Goal: Transaction & Acquisition: Purchase product/service

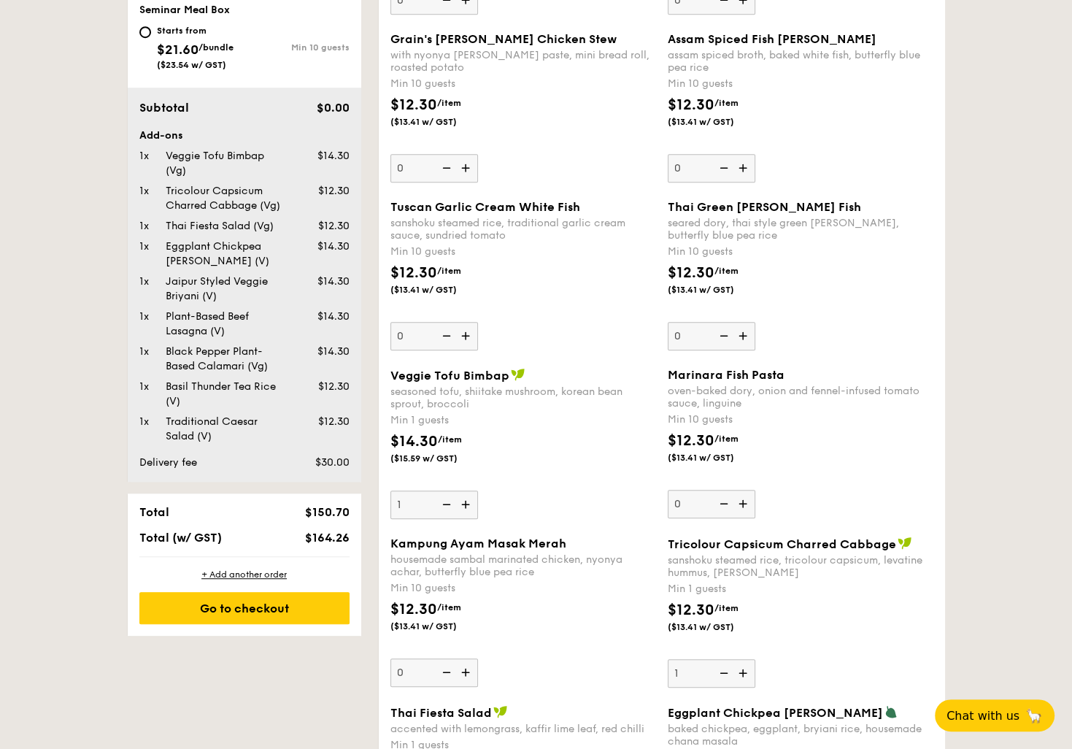
scroll to position [949, 0]
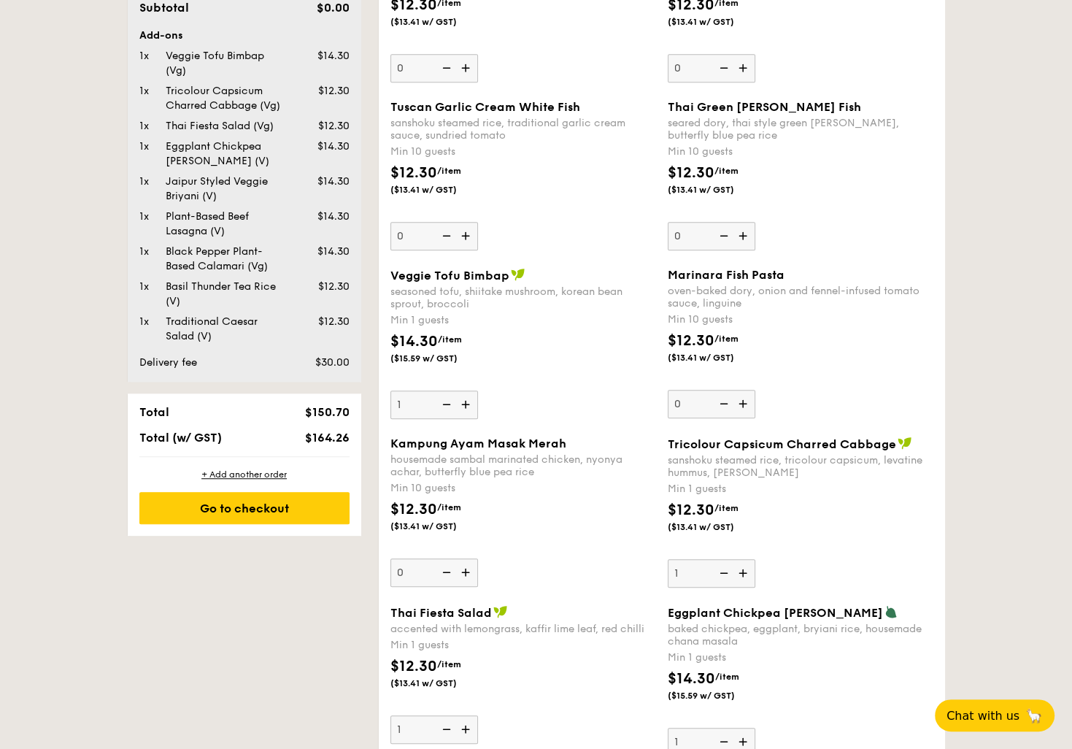
click at [468, 406] on img at bounding box center [467, 404] width 22 height 28
click at [468, 406] on input "1" at bounding box center [434, 404] width 88 height 28
click at [468, 406] on img at bounding box center [467, 404] width 22 height 28
click at [468, 406] on input "2" at bounding box center [434, 404] width 88 height 28
type input "3"
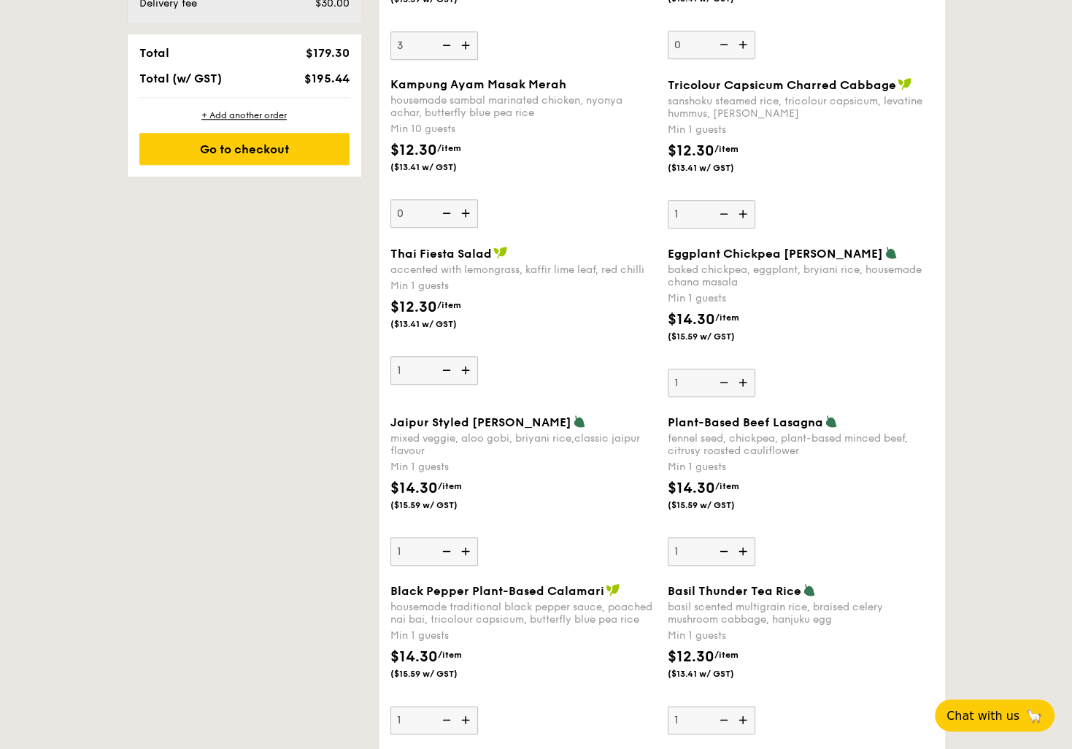
scroll to position [1314, 0]
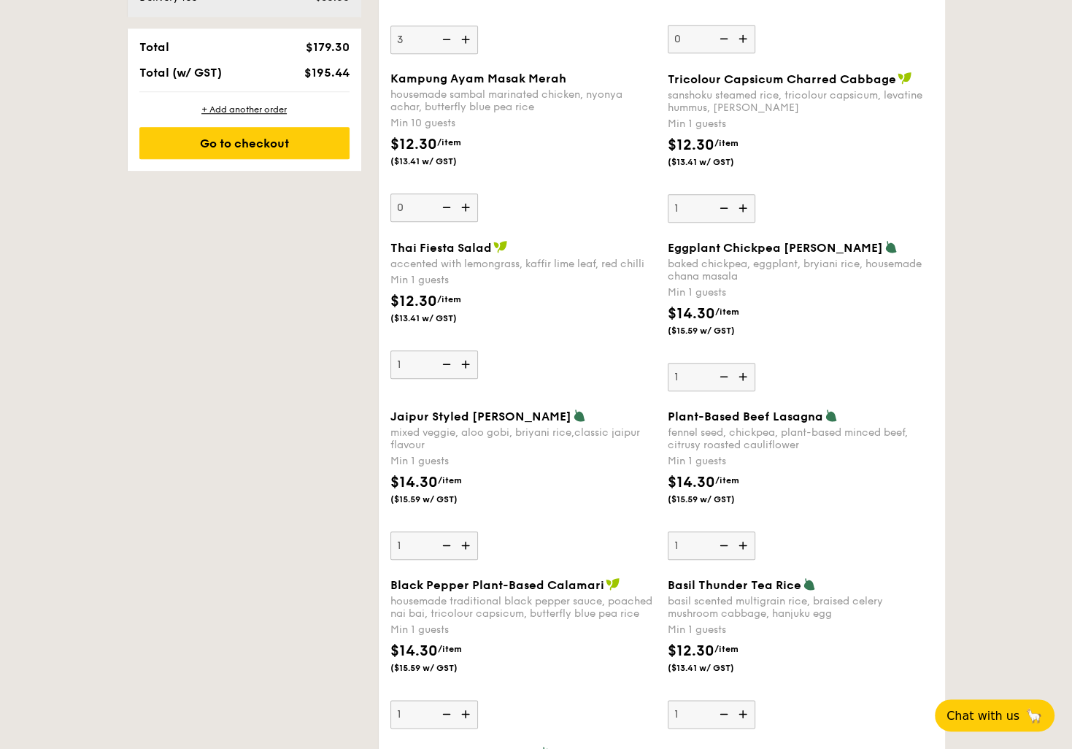
click at [459, 547] on img at bounding box center [467, 545] width 22 height 28
click at [459, 547] on input "1" at bounding box center [434, 545] width 88 height 28
click at [459, 547] on img at bounding box center [467, 545] width 22 height 28
click at [459, 547] on input "2" at bounding box center [434, 545] width 88 height 28
click at [445, 543] on img at bounding box center [445, 545] width 22 height 28
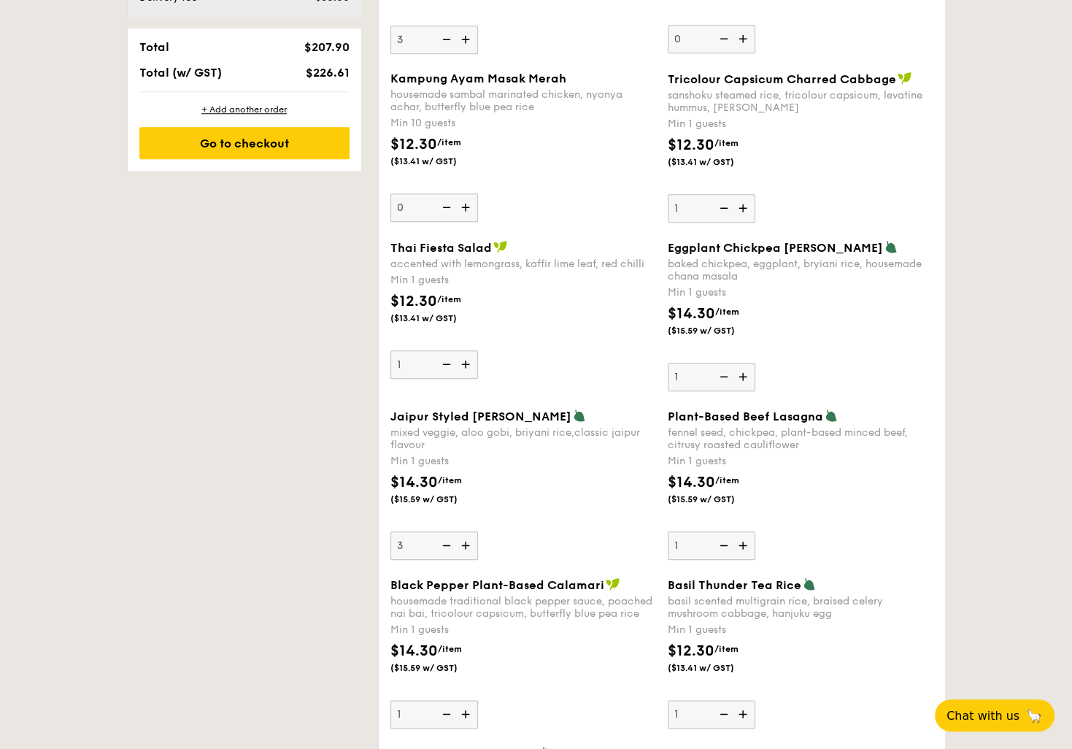
click at [445, 543] on input "3" at bounding box center [434, 545] width 88 height 28
type input "2"
click at [741, 539] on img at bounding box center [744, 545] width 22 height 28
click at [741, 539] on input "1" at bounding box center [712, 545] width 88 height 28
type input "2"
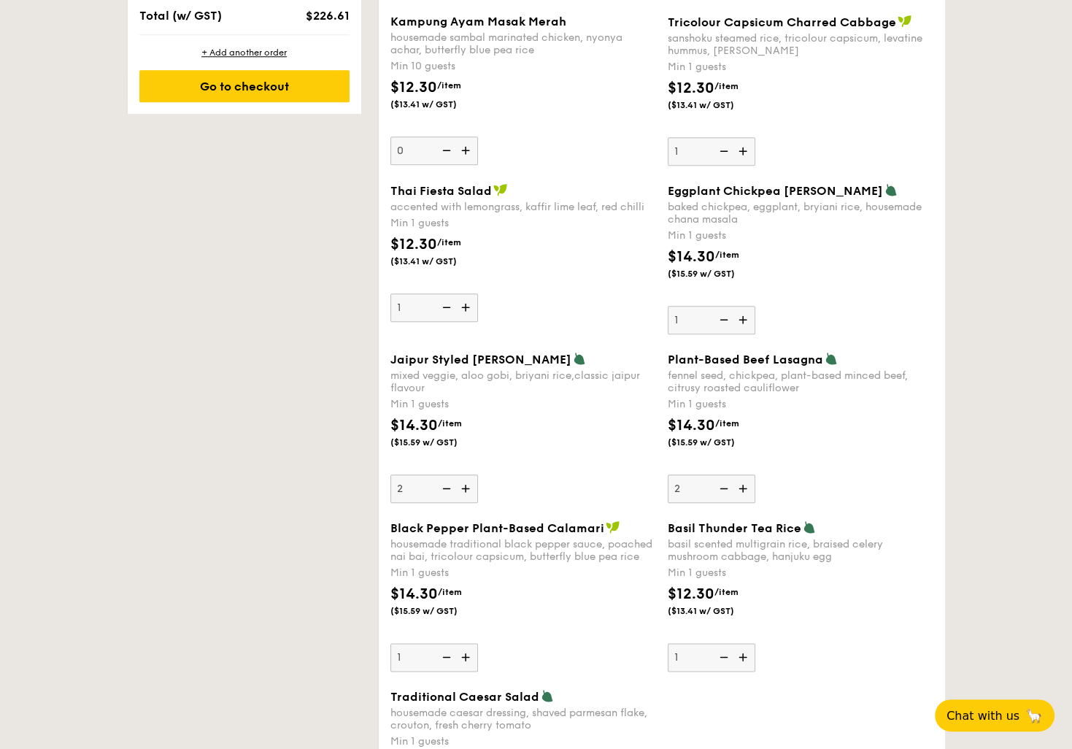
scroll to position [1459, 0]
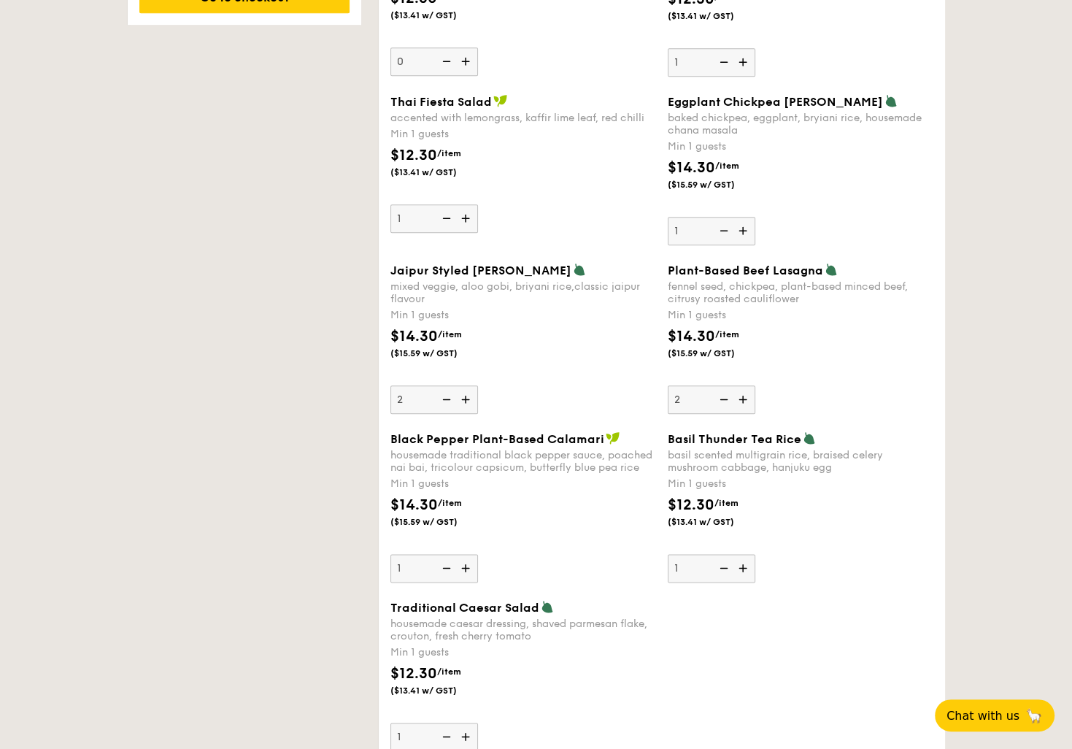
click at [466, 565] on img at bounding box center [467, 568] width 22 height 28
click at [466, 565] on input "1" at bounding box center [434, 568] width 88 height 28
type input "2"
click at [465, 734] on img at bounding box center [467, 736] width 22 height 28
click at [465, 734] on input "1" at bounding box center [434, 736] width 88 height 28
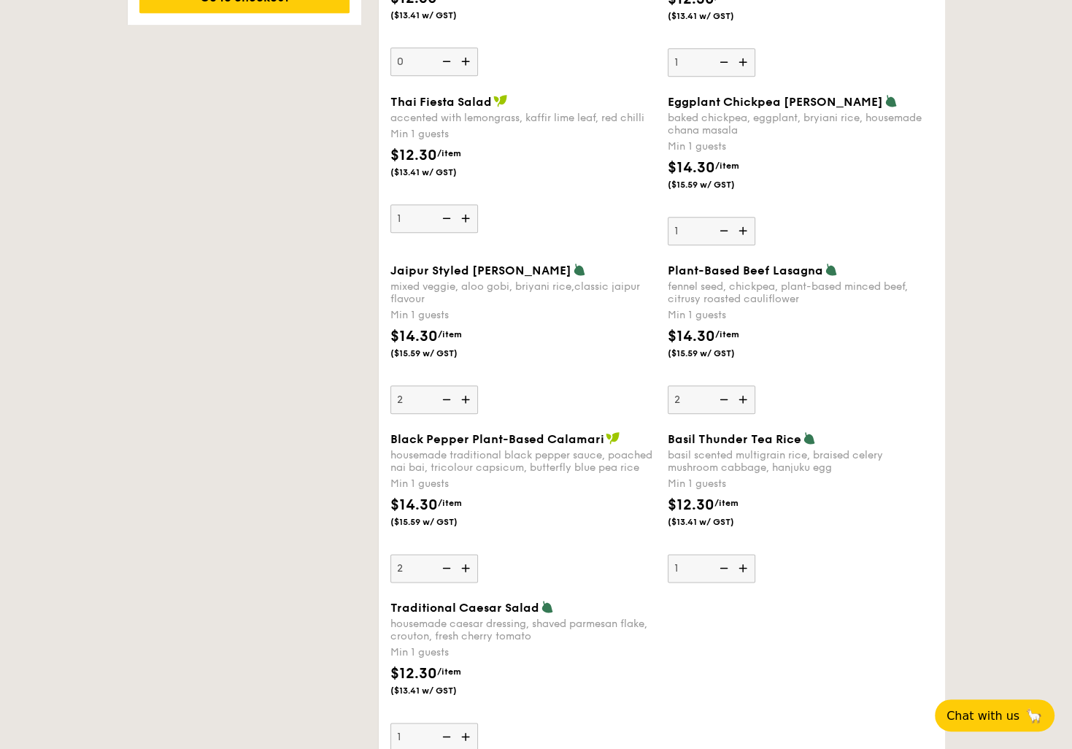
type input "2"
click at [750, 568] on img at bounding box center [744, 568] width 22 height 28
click at [750, 568] on input "1" at bounding box center [712, 568] width 88 height 28
type input "2"
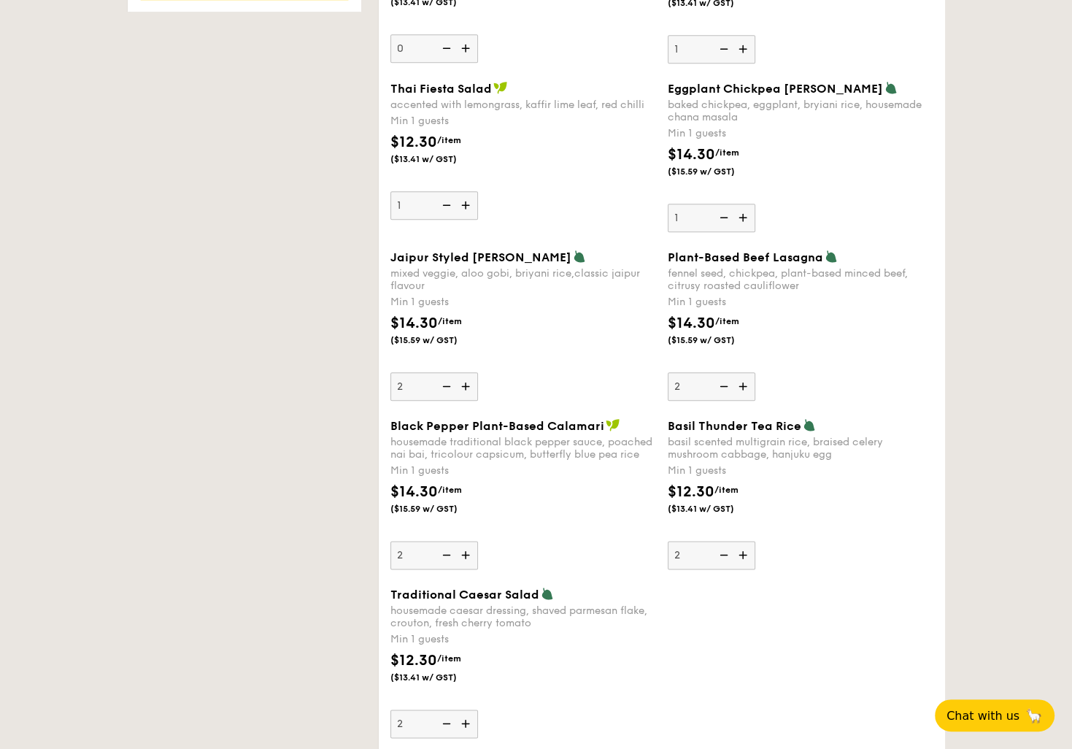
scroll to position [1314, 0]
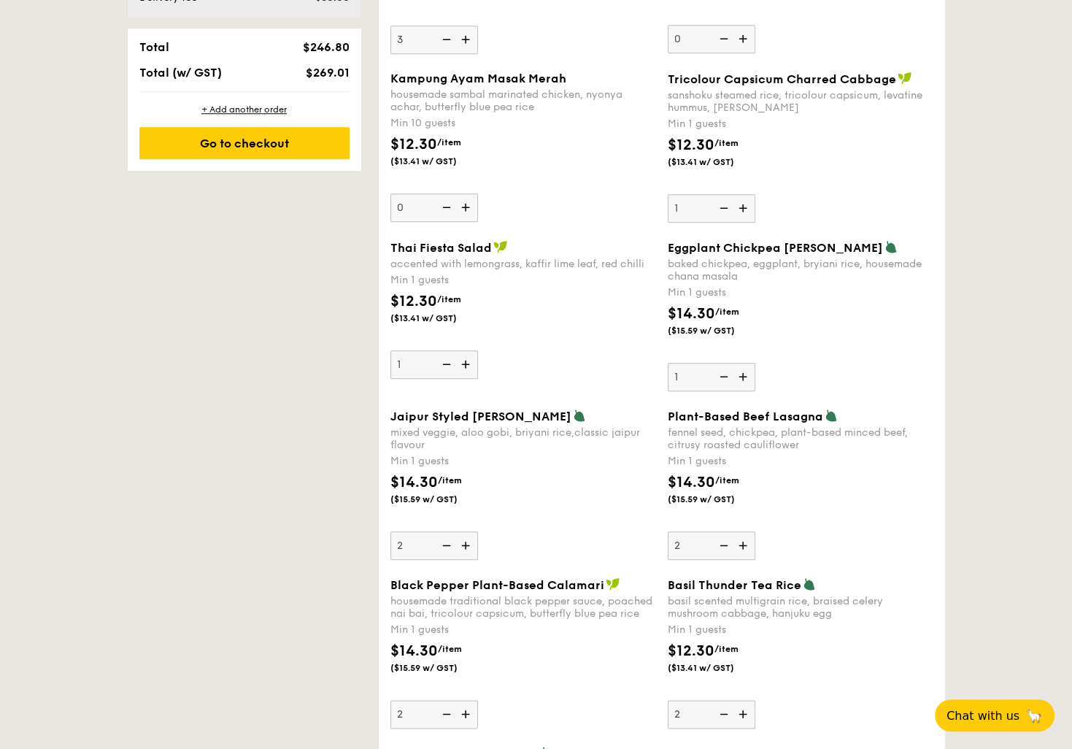
click at [468, 361] on img at bounding box center [467, 364] width 22 height 28
click at [468, 361] on input "1" at bounding box center [434, 364] width 88 height 28
click at [446, 363] on img at bounding box center [445, 364] width 22 height 28
click at [446, 363] on input "2" at bounding box center [434, 364] width 88 height 28
click at [446, 363] on img at bounding box center [445, 364] width 22 height 28
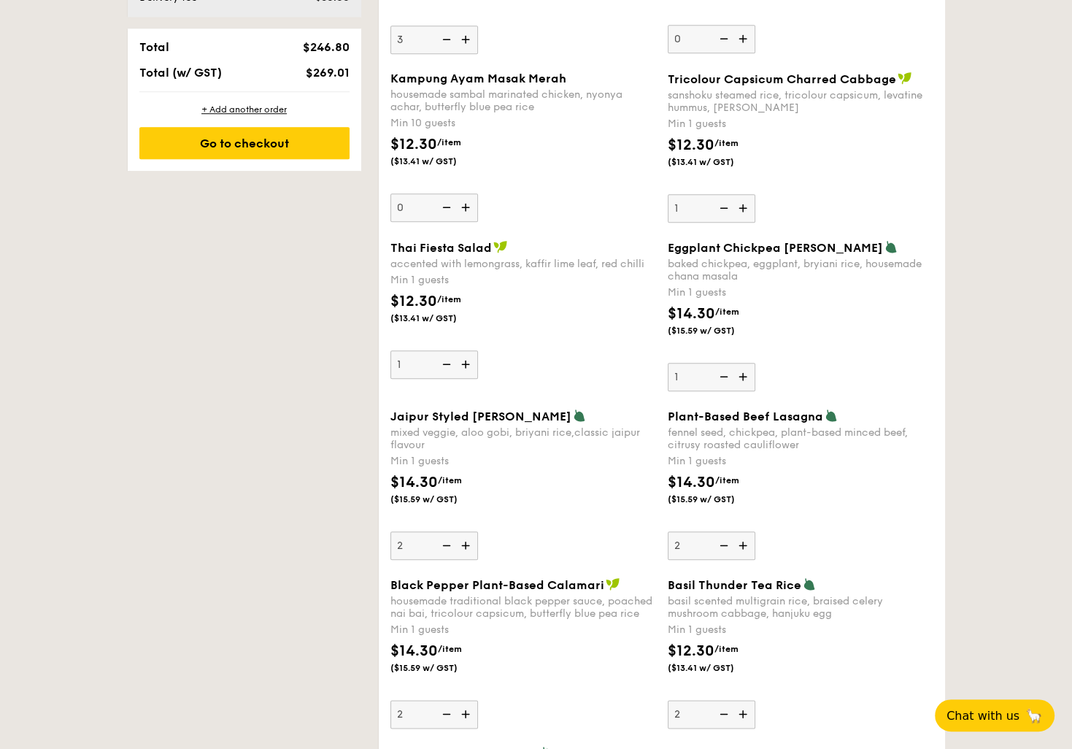
click at [446, 363] on input "1" at bounding box center [434, 364] width 88 height 28
type input "0"
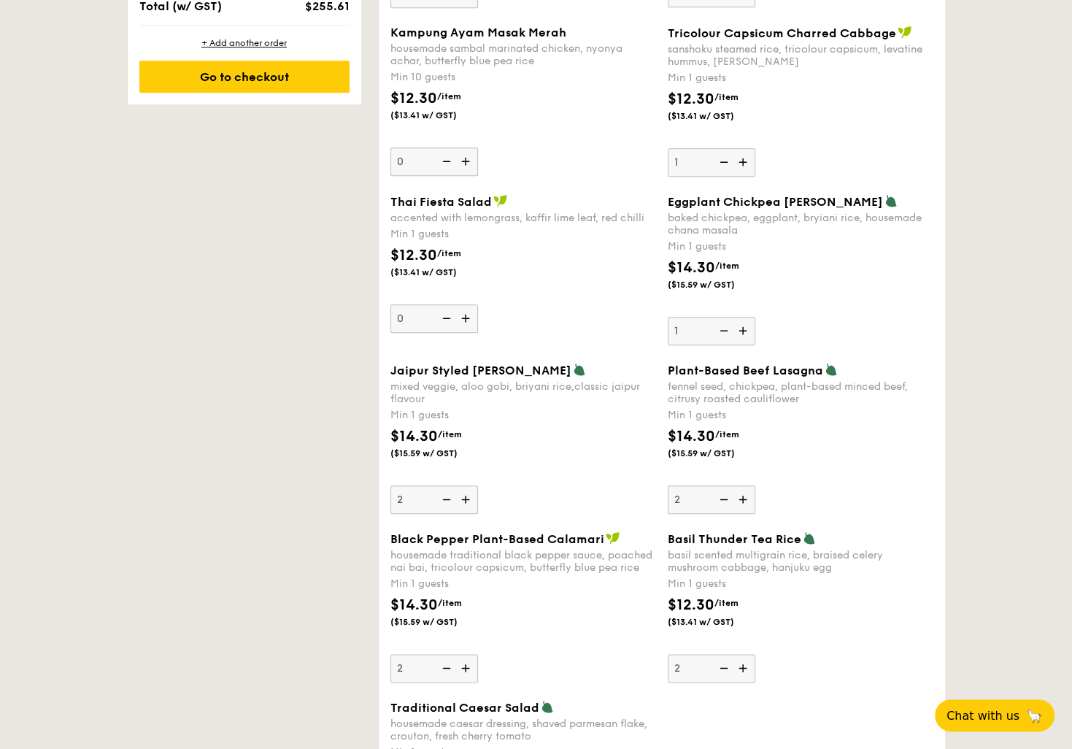
scroll to position [1439, 0]
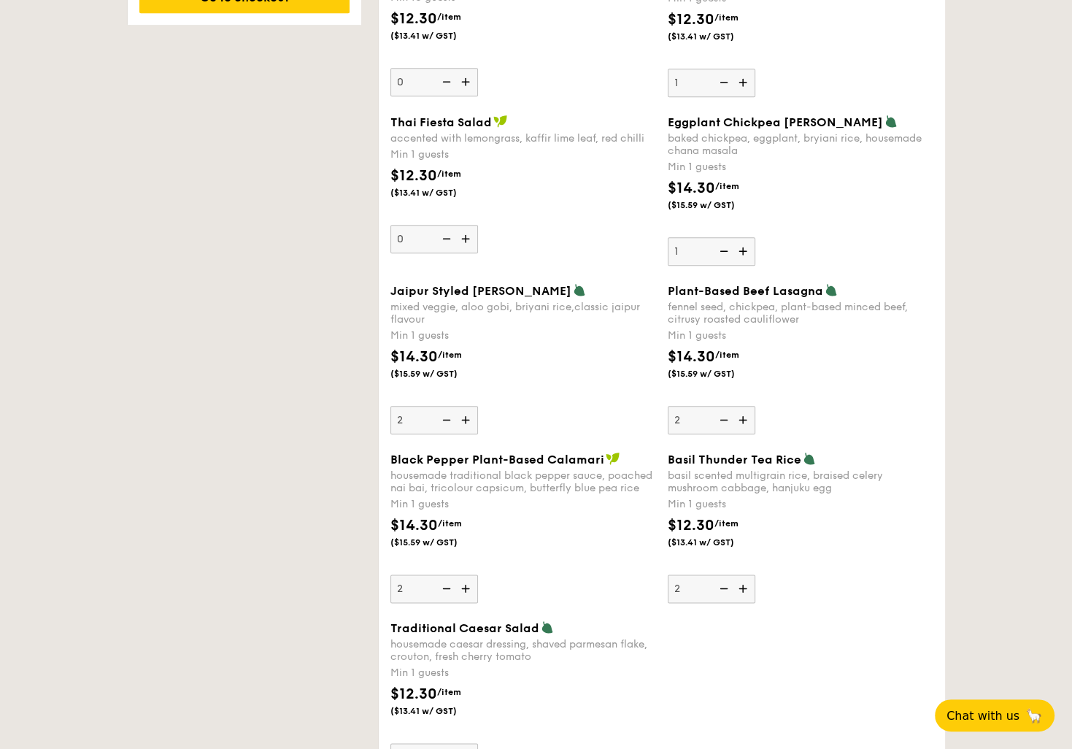
click at [744, 246] on img at bounding box center [744, 251] width 22 height 28
click at [744, 246] on input "1" at bounding box center [712, 251] width 88 height 28
type input "2"
click at [741, 77] on img at bounding box center [744, 83] width 22 height 28
click at [741, 77] on input "1" at bounding box center [712, 83] width 88 height 28
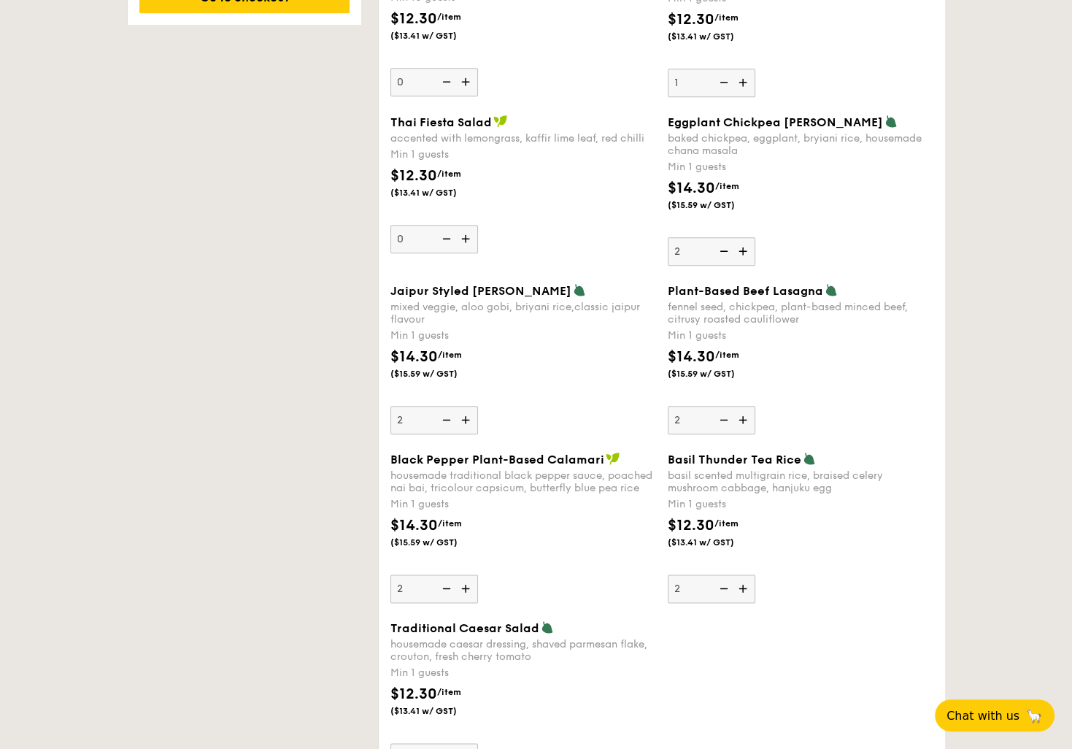
type input "2"
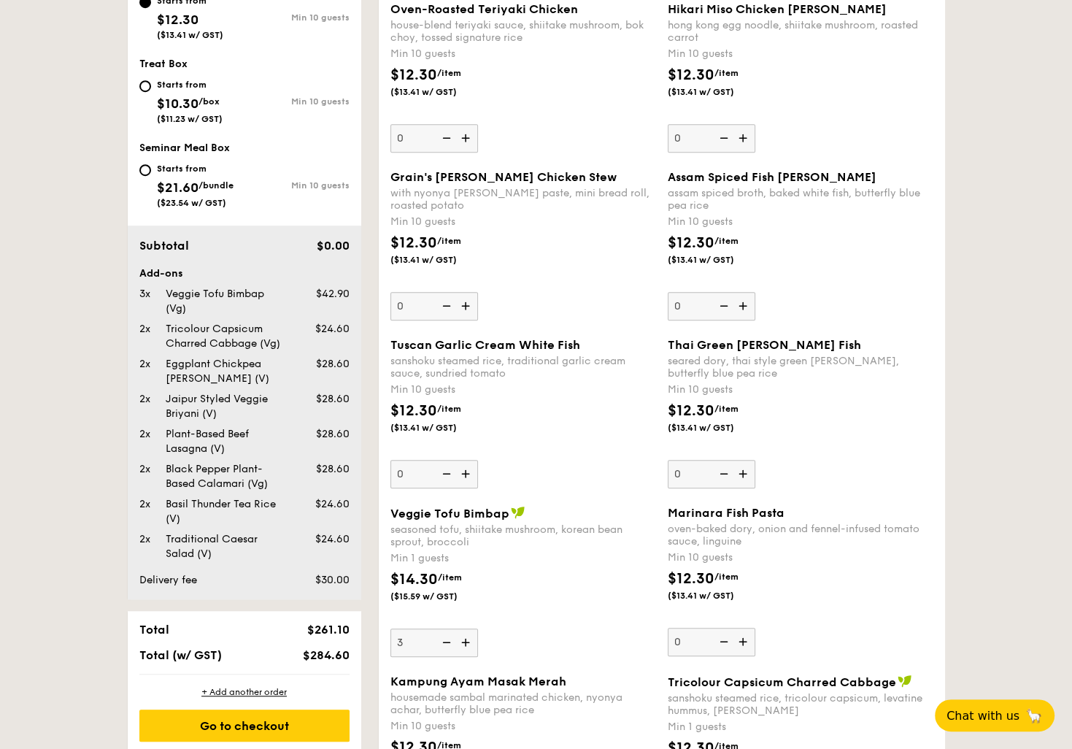
scroll to position [709, 0]
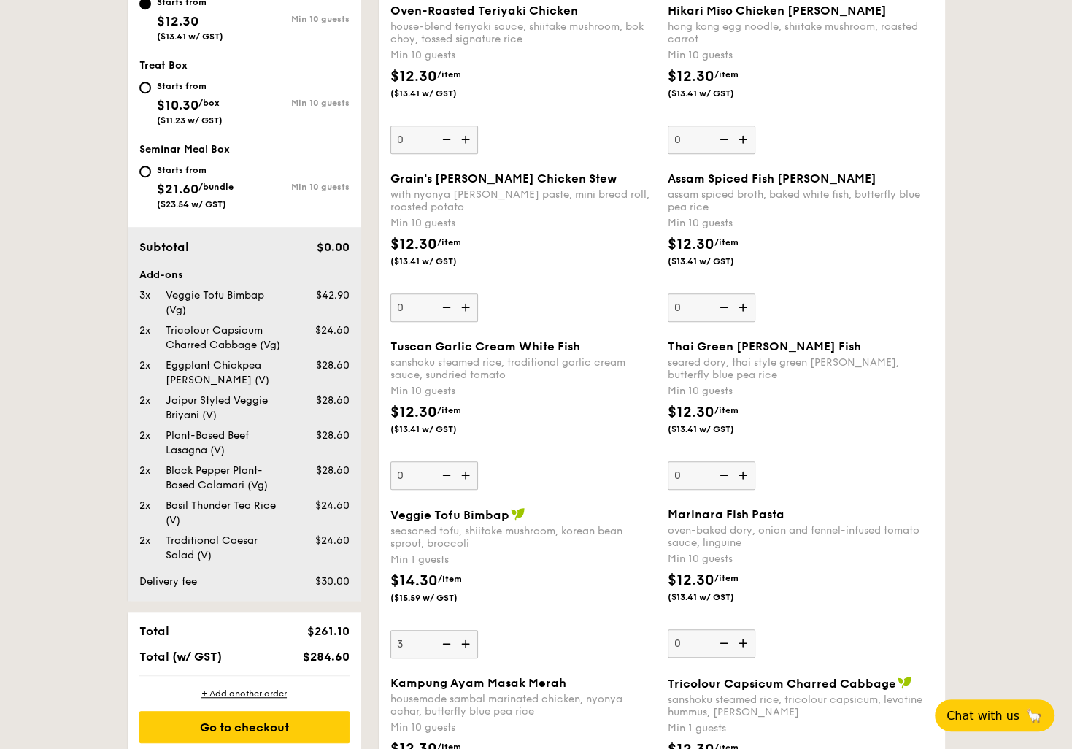
click at [444, 640] on img at bounding box center [445, 644] width 22 height 28
click at [444, 640] on input "3" at bounding box center [434, 644] width 88 height 28
type input "2"
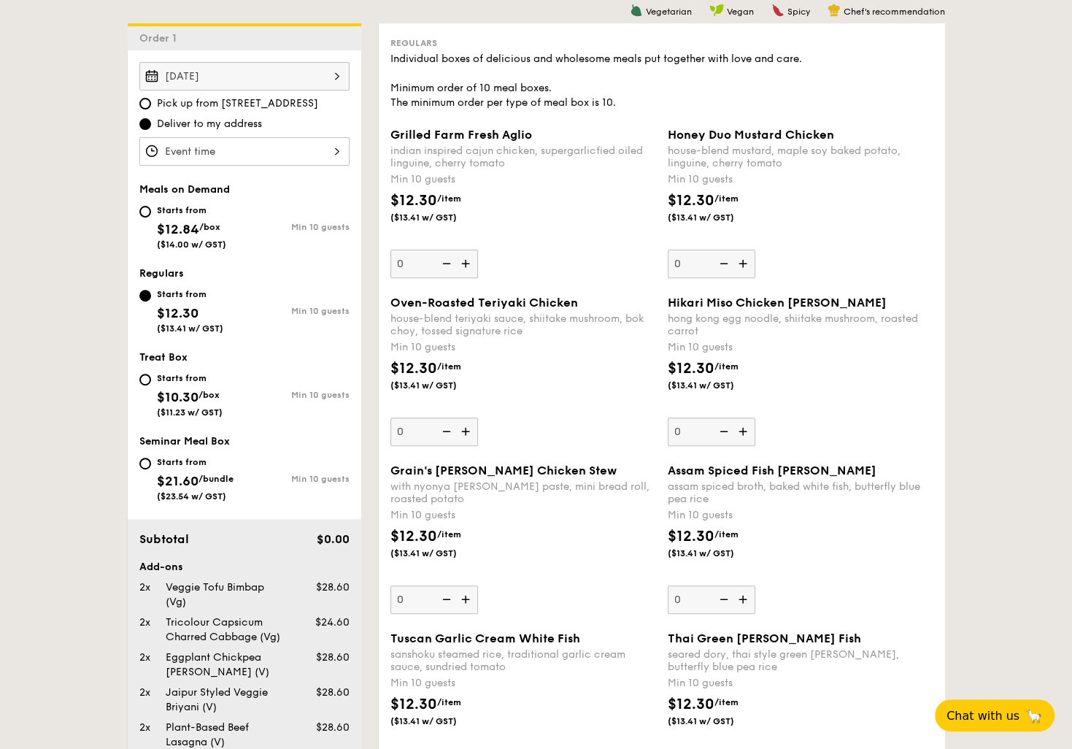
scroll to position [977, 0]
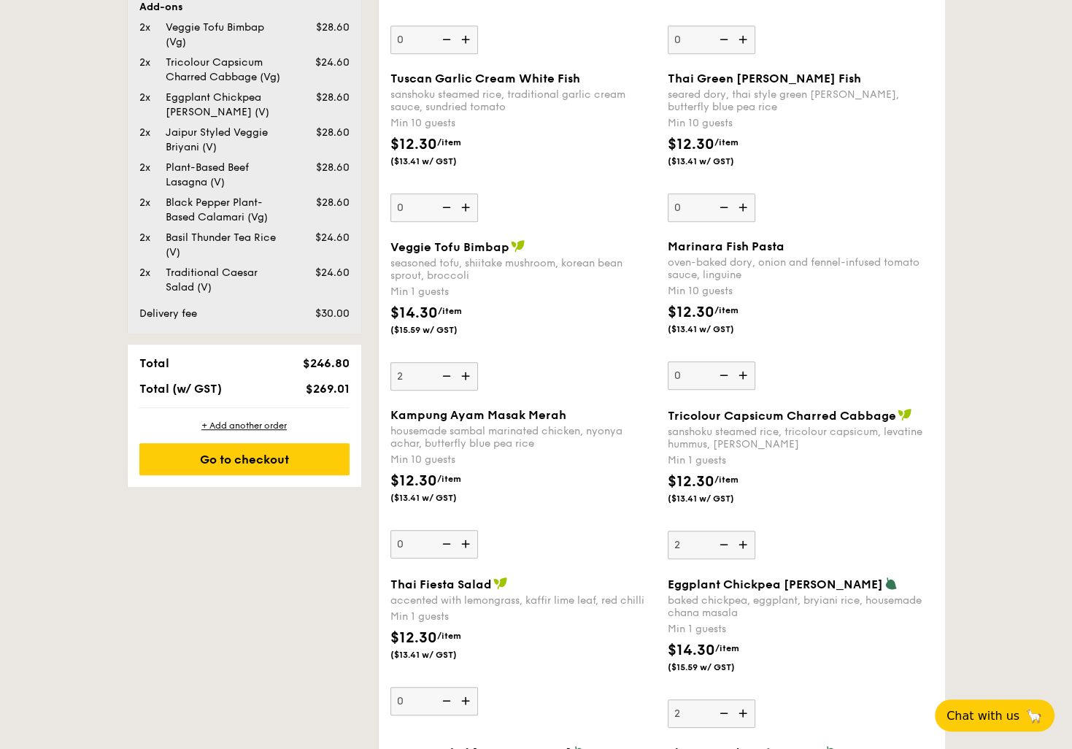
click at [747, 266] on div "oven-baked dory, onion and fennel-infused tomato sauce, linguine" at bounding box center [801, 268] width 266 height 25
click at [747, 361] on input "0" at bounding box center [712, 375] width 88 height 28
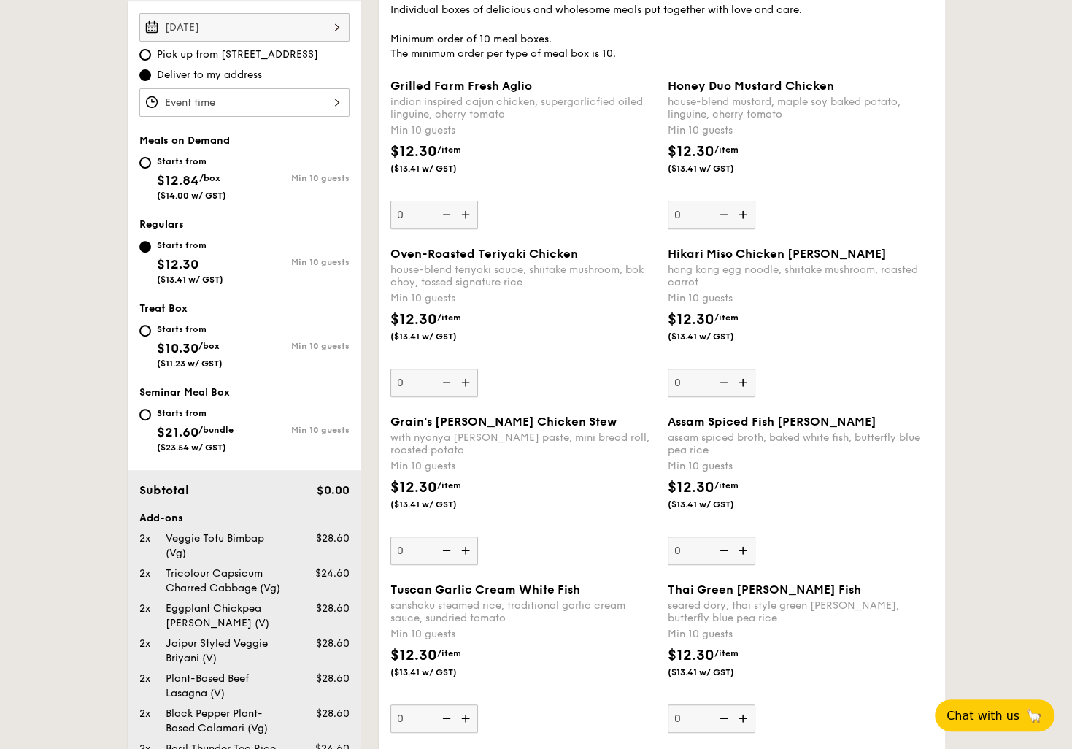
scroll to position [247, 0]
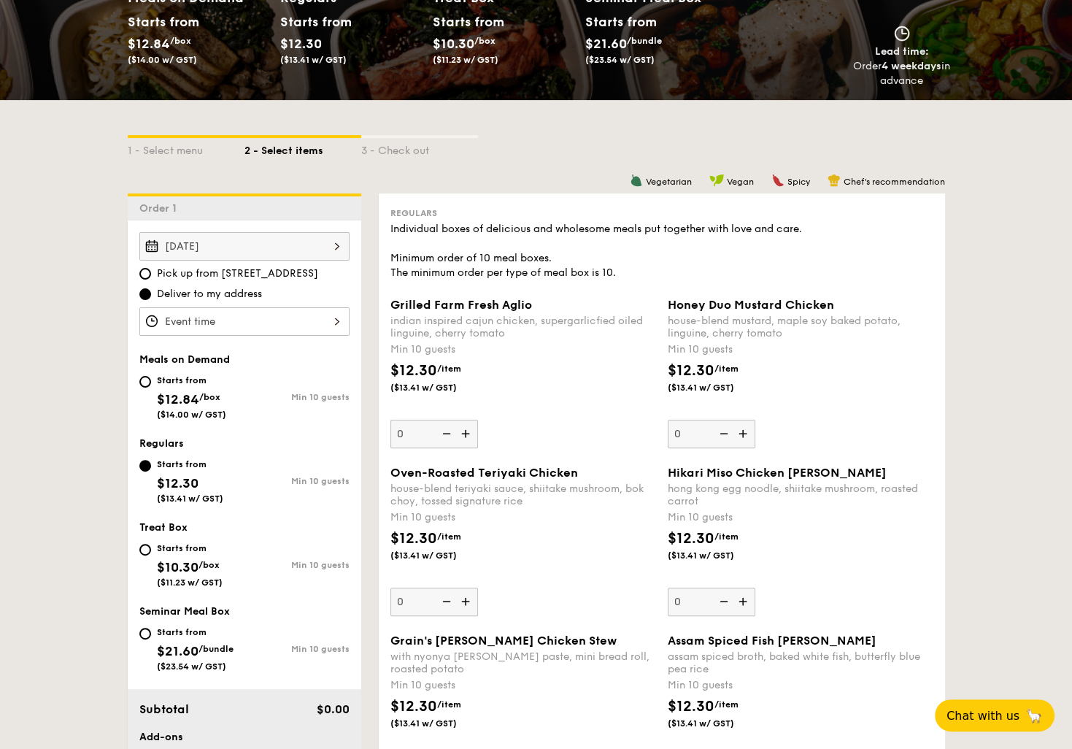
click at [744, 431] on img at bounding box center [744, 434] width 22 height 28
click at [744, 431] on input "0" at bounding box center [712, 434] width 88 height 28
type input "10"
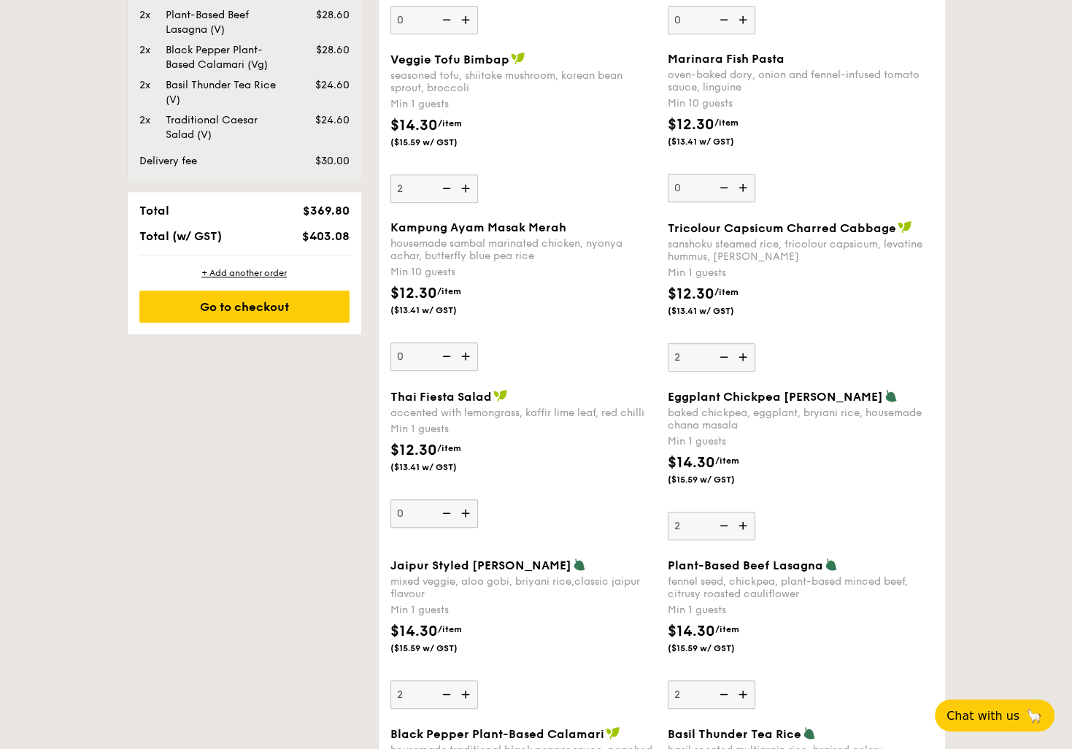
scroll to position [1196, 0]
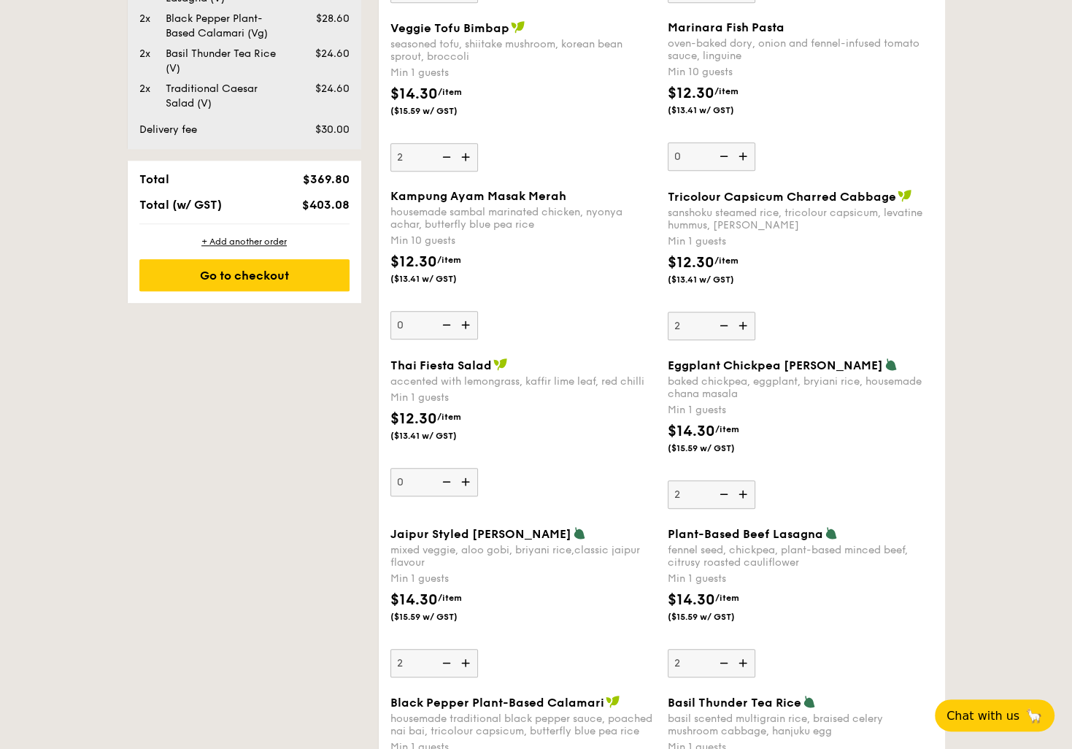
click at [461, 320] on img at bounding box center [467, 325] width 22 height 28
click at [461, 320] on input "0" at bounding box center [434, 325] width 88 height 28
type input "10"
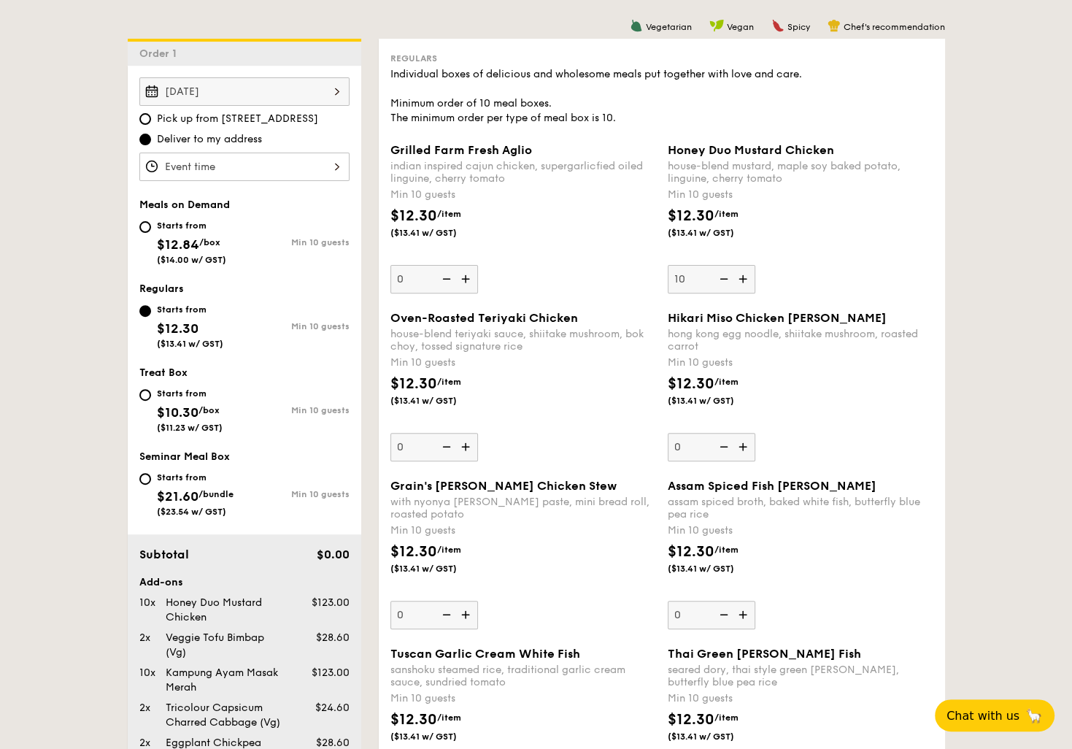
scroll to position [393, 0]
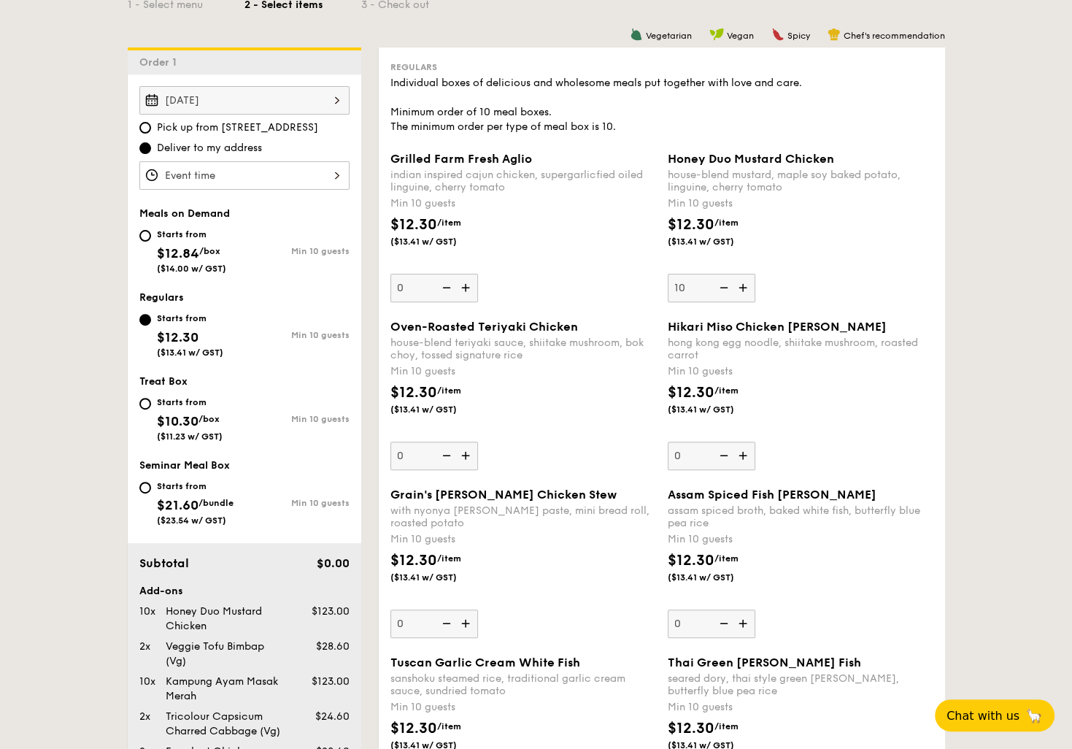
click at [744, 451] on img at bounding box center [744, 455] width 22 height 28
click at [744, 451] on input "0" at bounding box center [712, 455] width 88 height 28
type input "10"
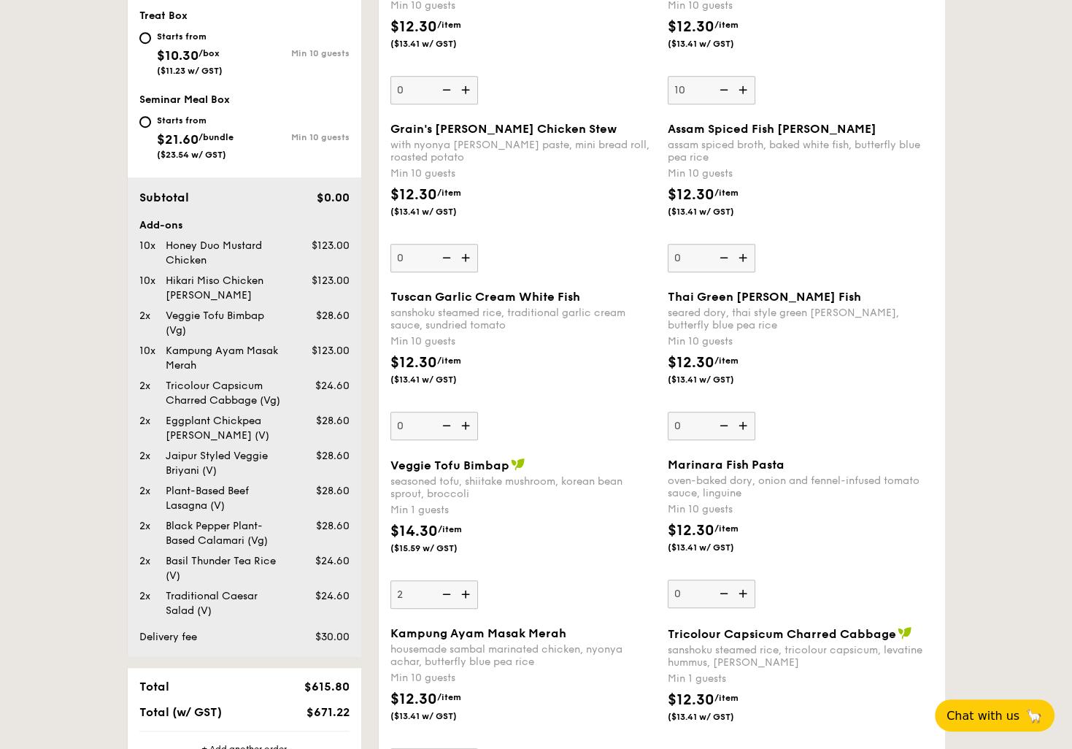
scroll to position [831, 0]
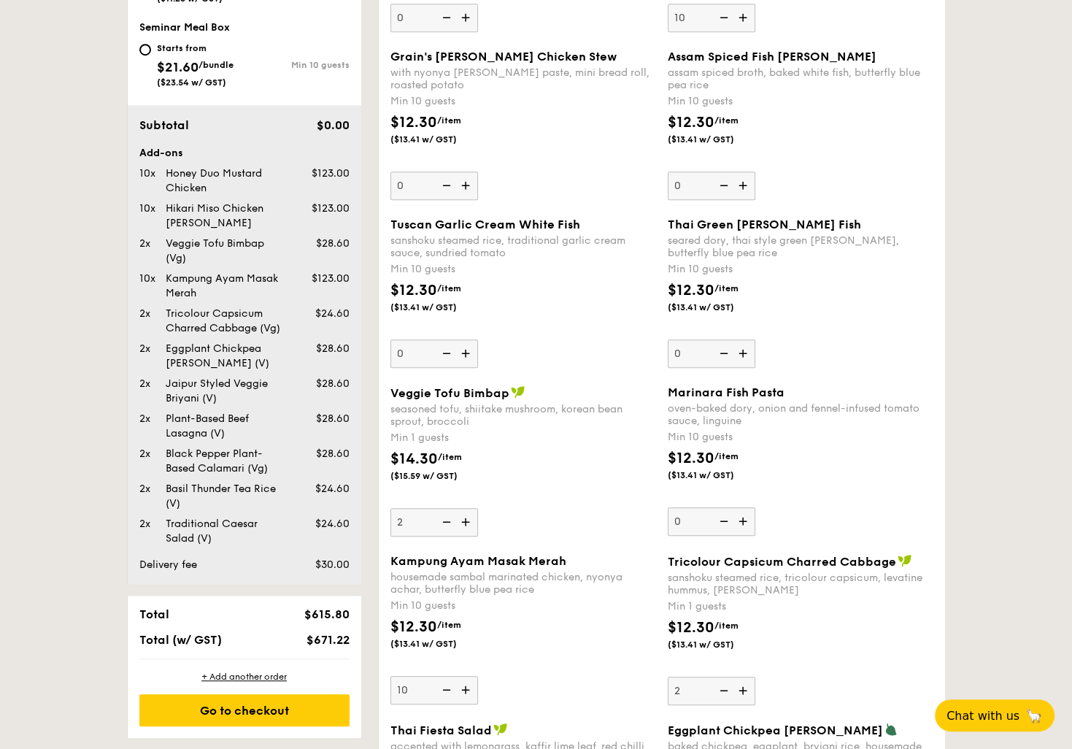
click at [745, 522] on img at bounding box center [744, 521] width 22 height 28
click at [745, 522] on input "0" at bounding box center [712, 521] width 88 height 28
type input "10"
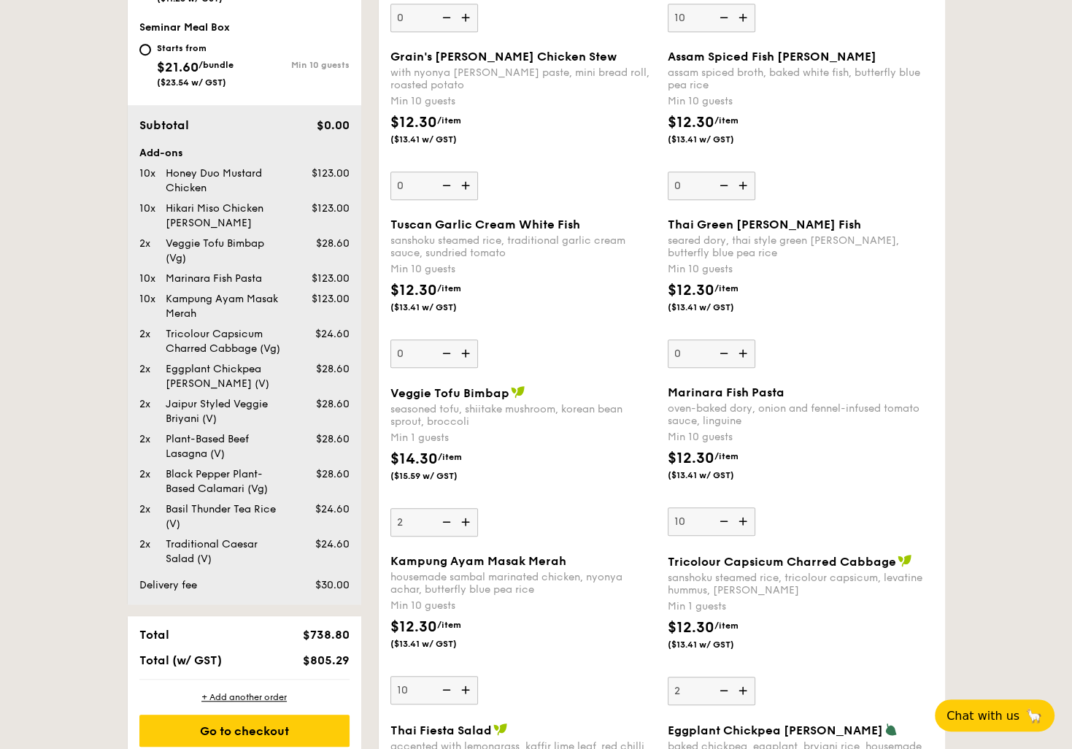
click at [469, 353] on img at bounding box center [467, 353] width 22 height 28
click at [469, 353] on input "0" at bounding box center [434, 353] width 88 height 28
type input "10"
